Goal: Navigation & Orientation: Find specific page/section

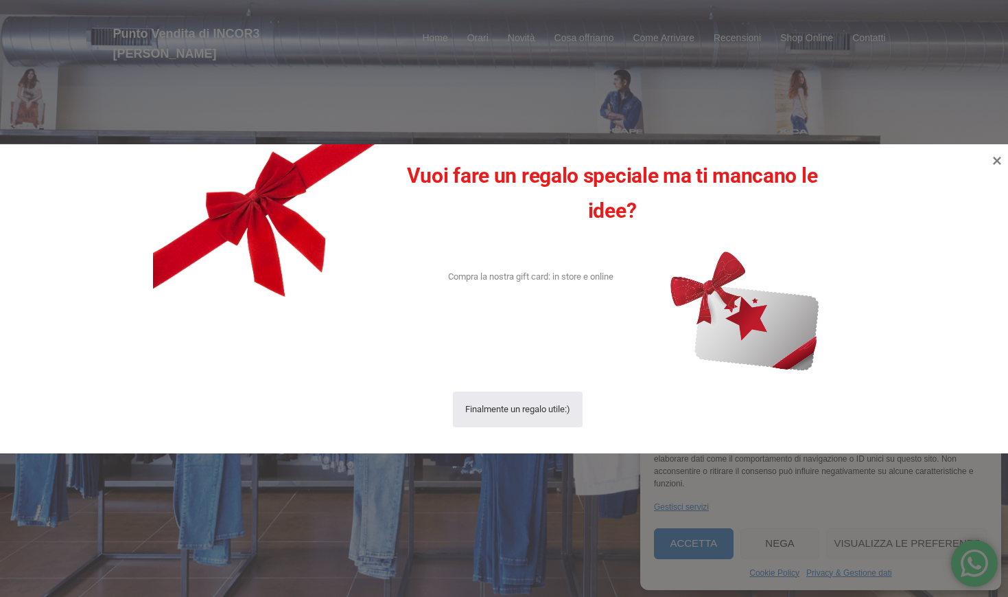
click at [542, 114] on div at bounding box center [504, 298] width 1008 height 597
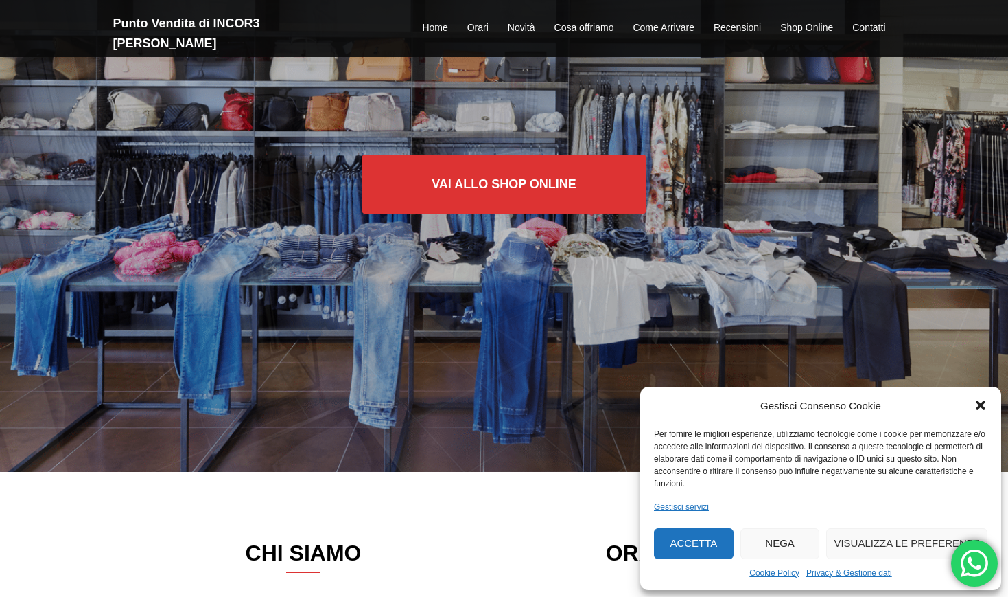
scroll to position [137, 0]
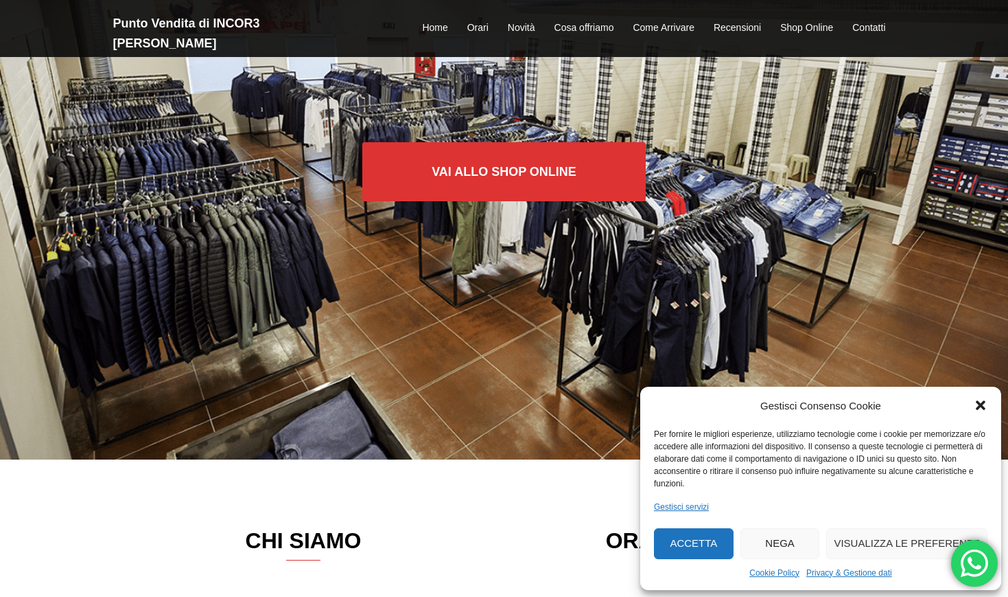
click at [694, 543] on button "Accetta" at bounding box center [694, 543] width 80 height 31
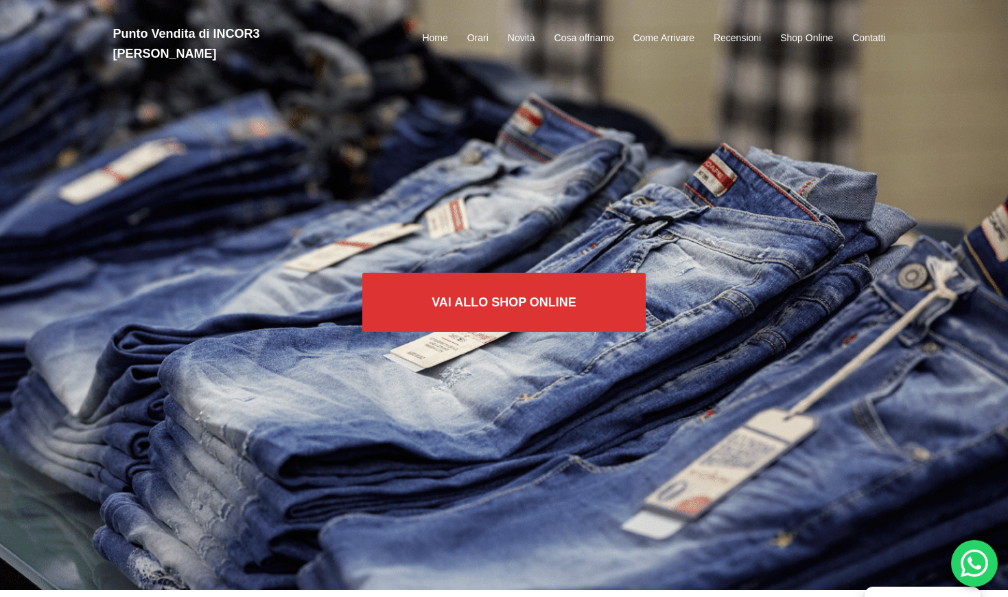
scroll to position [0, 0]
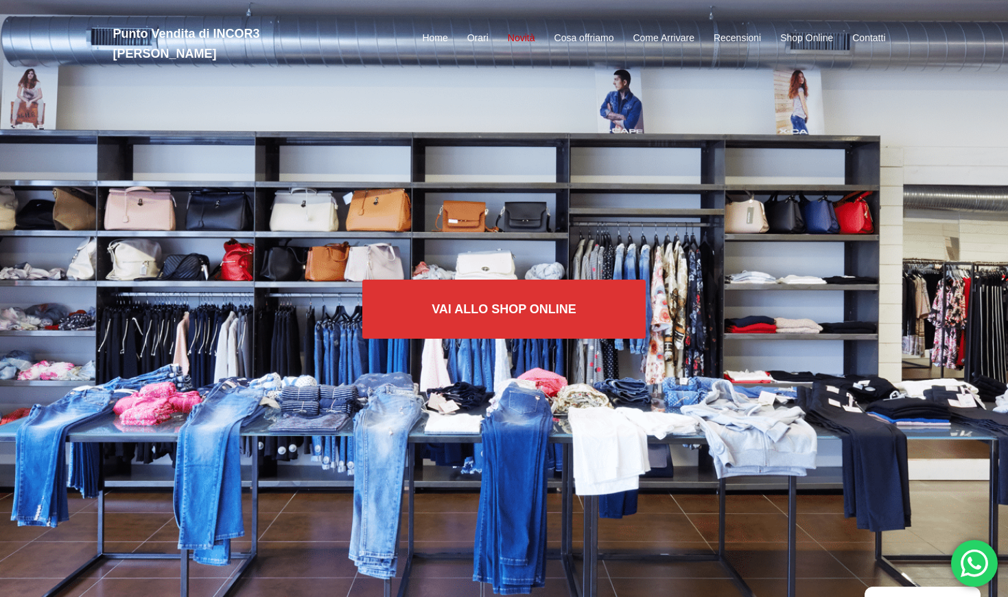
click at [529, 30] on link "Novità" at bounding box center [521, 38] width 27 height 16
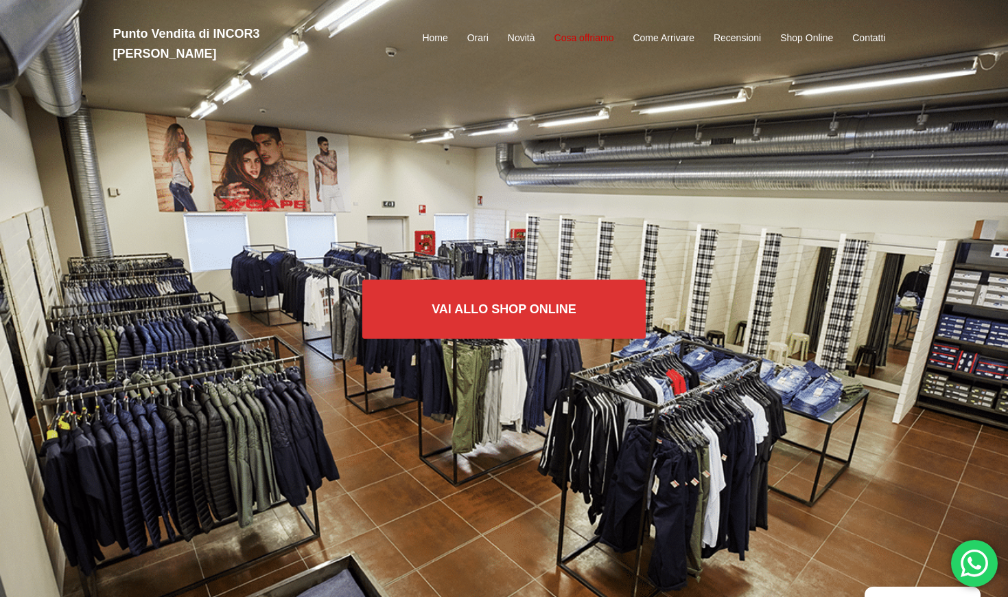
click at [586, 30] on link "Cosa offriamo" at bounding box center [585, 38] width 60 height 16
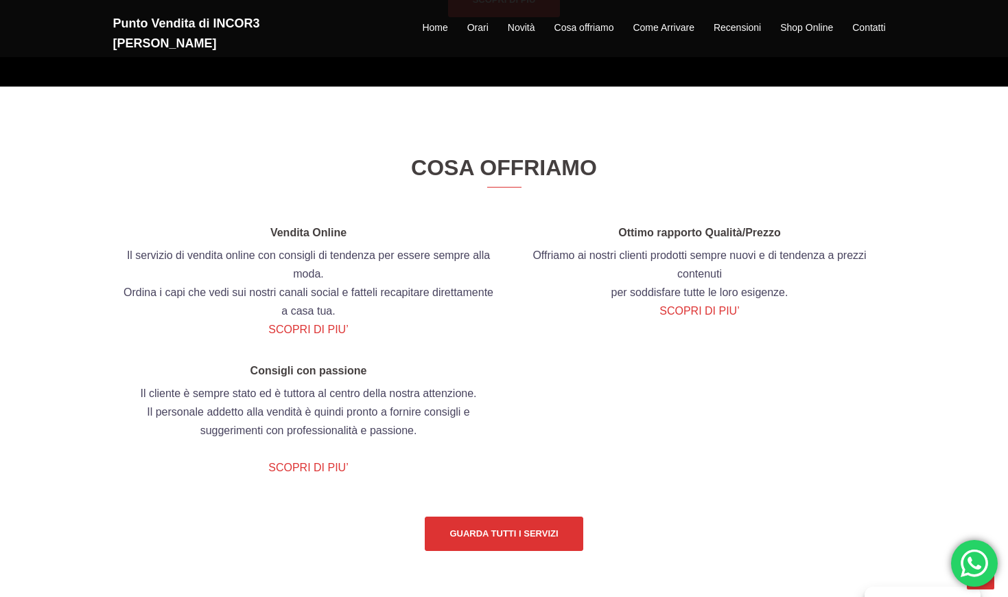
scroll to position [1539, 0]
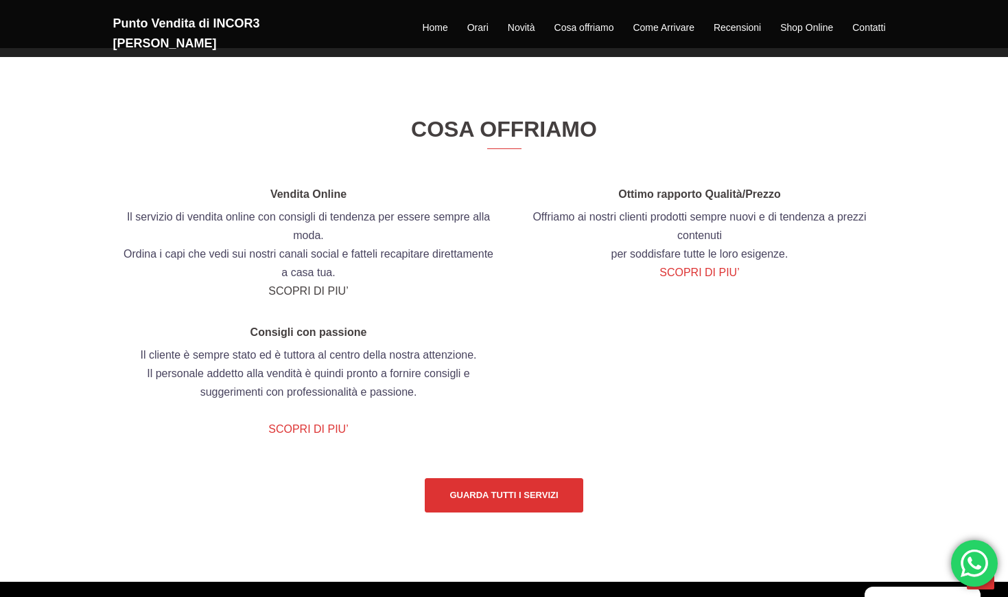
click at [316, 294] on link "SCOPRI DI PIU’" at bounding box center [308, 291] width 80 height 12
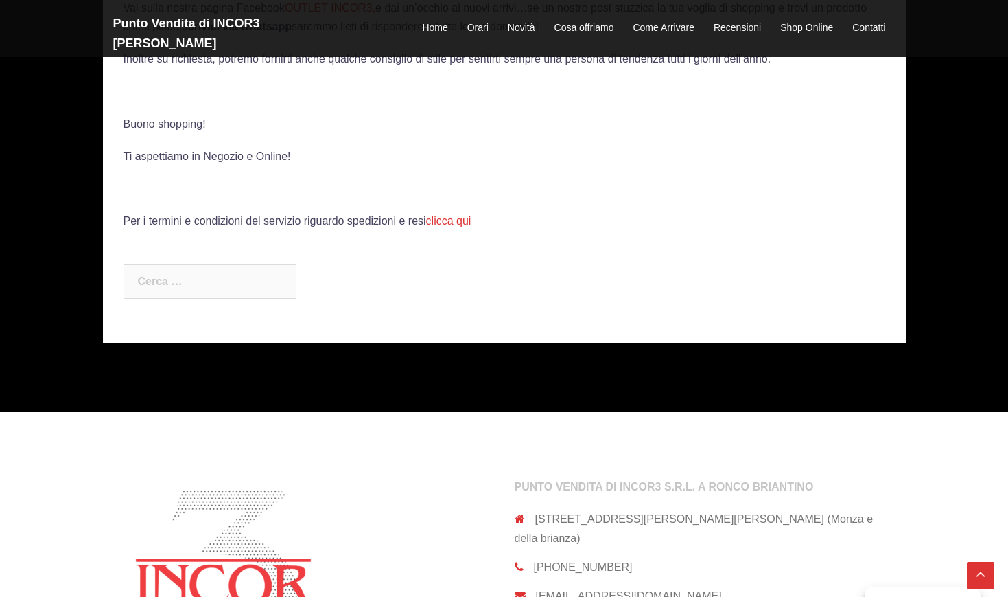
scroll to position [1030, 0]
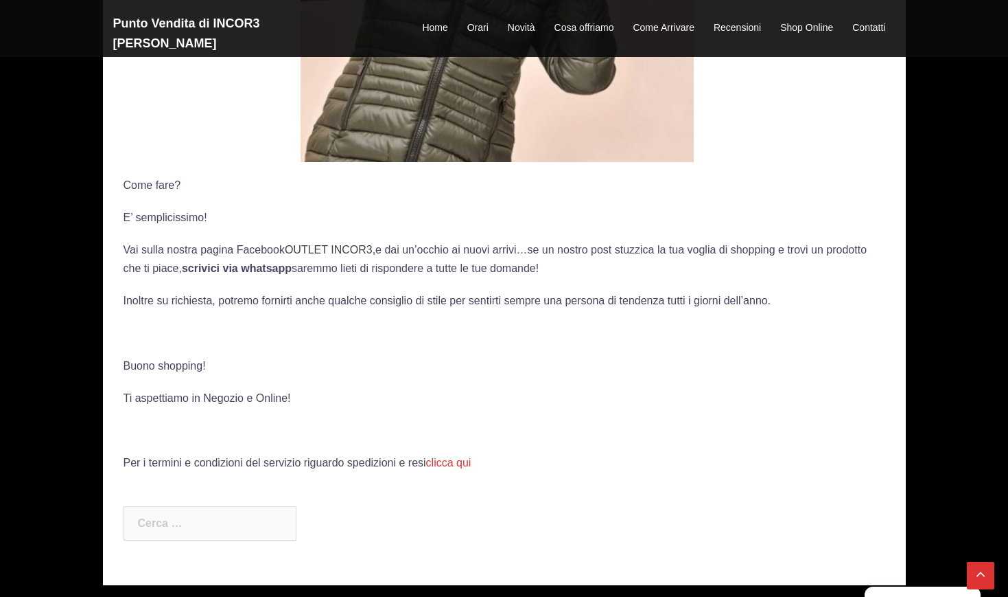
click at [313, 249] on link "OUTLET INCOR3," at bounding box center [330, 250] width 91 height 12
